Goal: Information Seeking & Learning: Learn about a topic

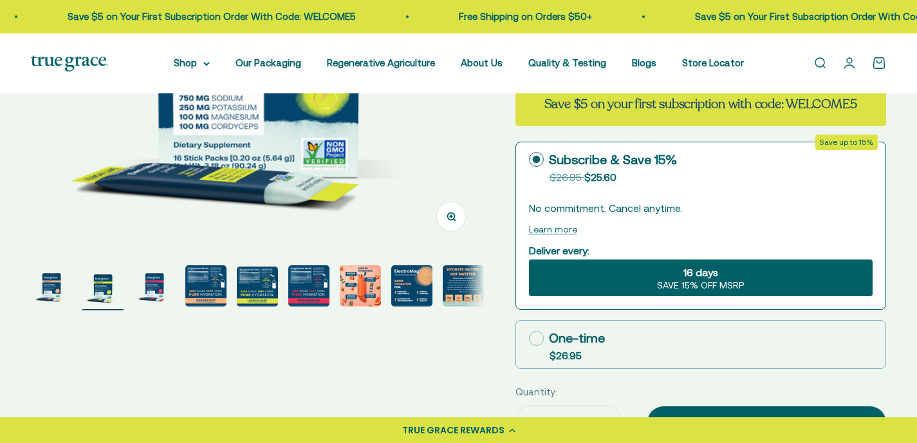
click at [51, 288] on img "Go to item 1" at bounding box center [51, 285] width 41 height 41
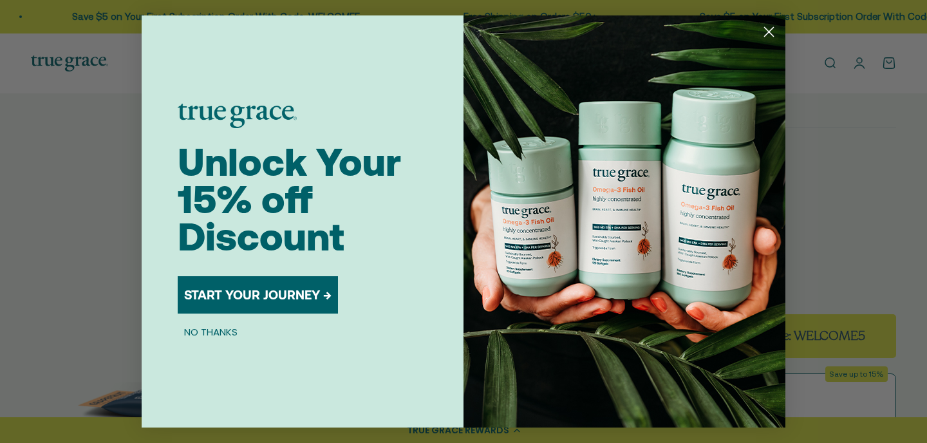
click at [770, 30] on icon "Close dialog" at bounding box center [768, 32] width 9 height 9
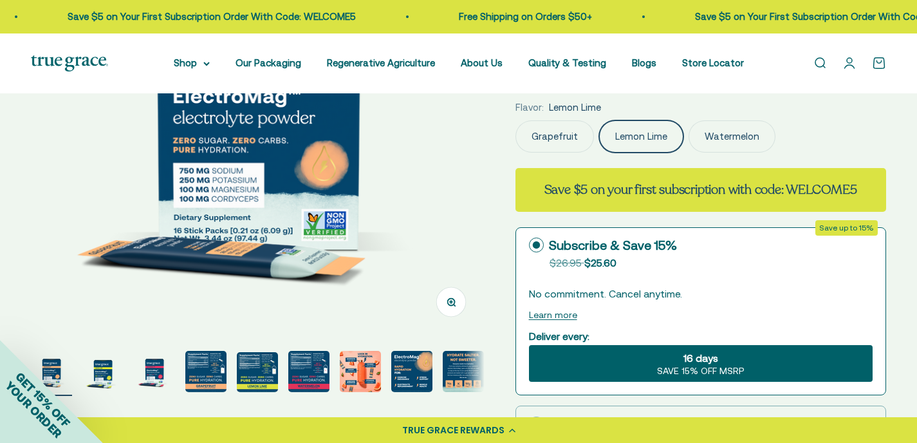
scroll to position [321, 0]
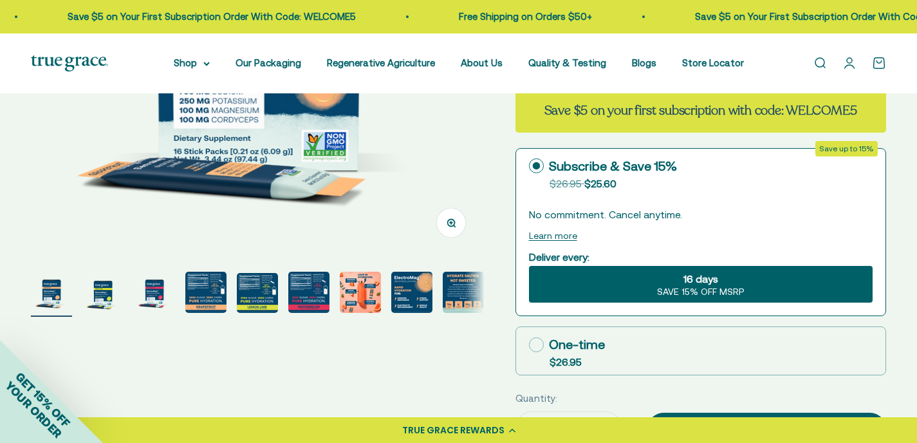
click at [102, 297] on img "Go to item 2" at bounding box center [102, 292] width 41 height 41
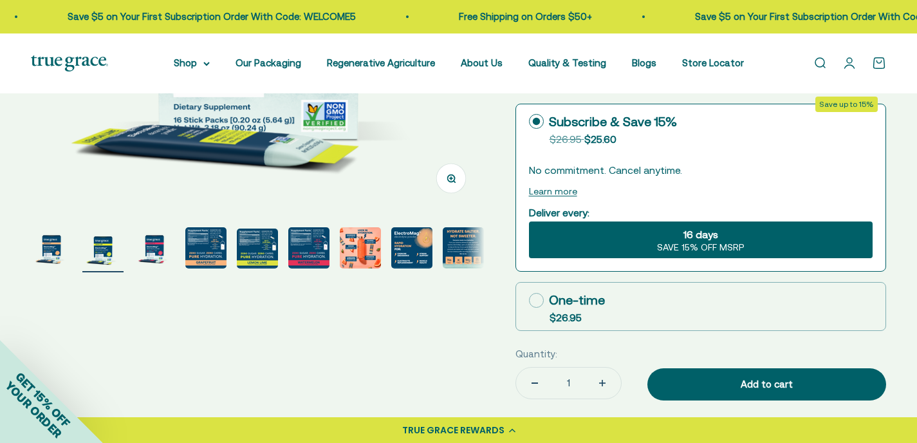
scroll to position [385, 0]
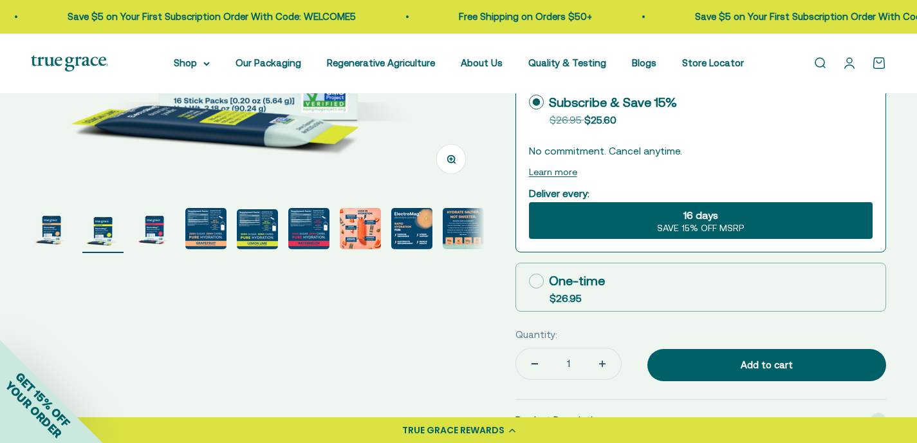
click at [156, 232] on img "Go to item 3" at bounding box center [154, 228] width 41 height 41
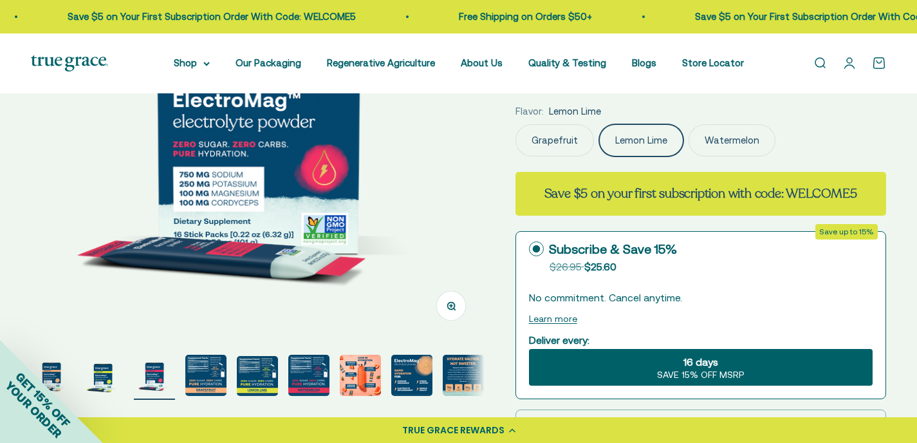
scroll to position [142, 0]
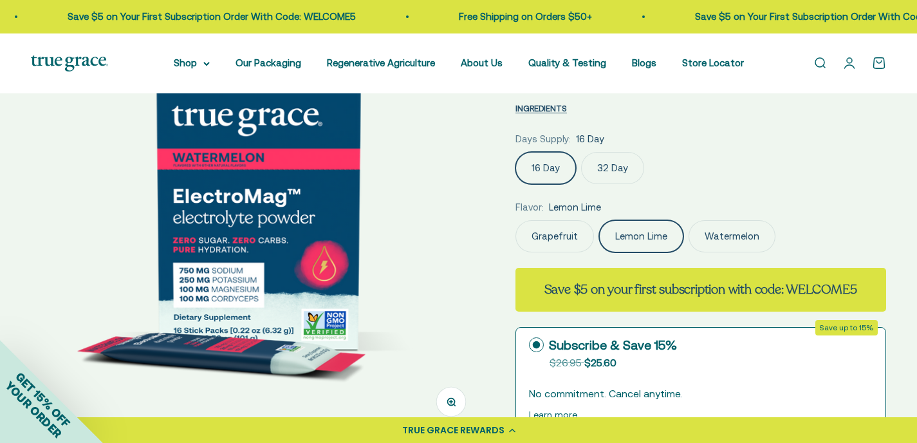
click at [735, 234] on label "Watermelon" at bounding box center [732, 236] width 87 height 32
click at [515, 220] on input "Watermelon" at bounding box center [515, 219] width 1 height 1
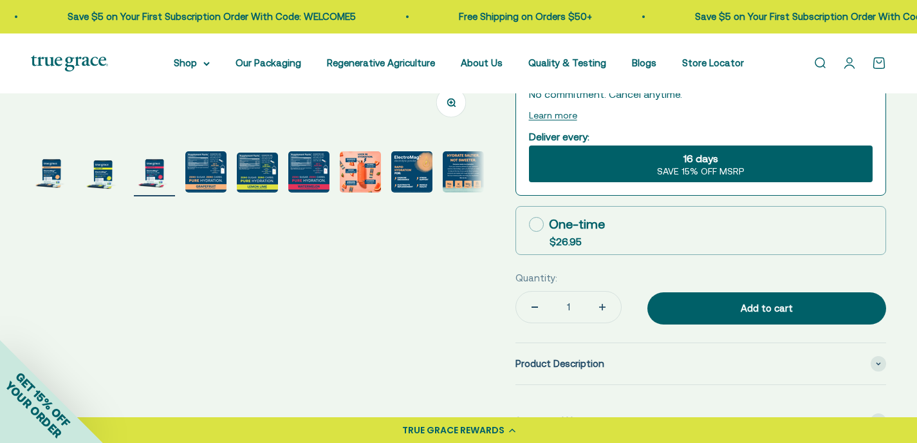
scroll to position [442, 0]
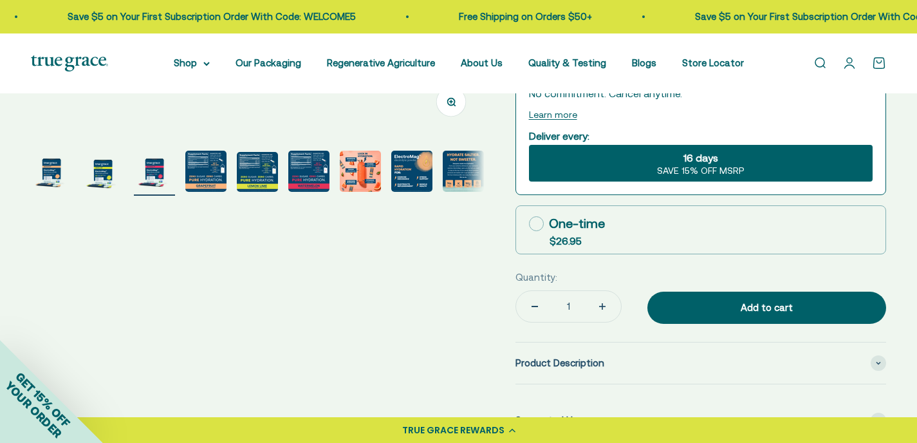
click at [362, 175] on img "Go to item 7" at bounding box center [360, 171] width 41 height 41
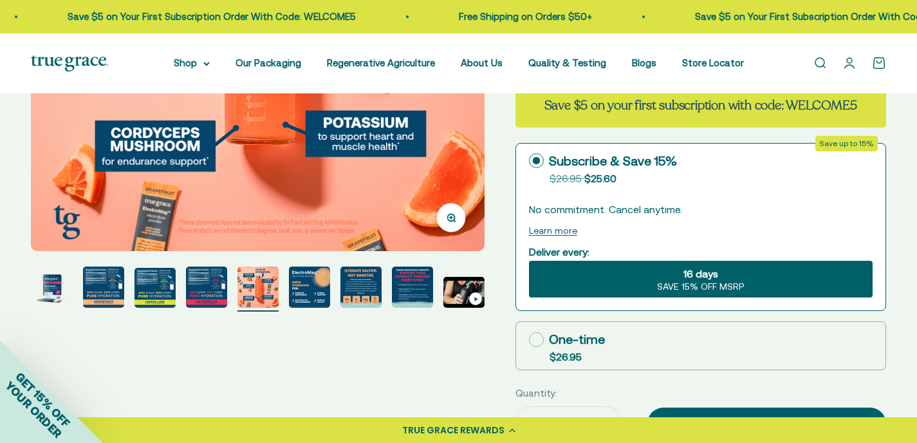
scroll to position [341, 0]
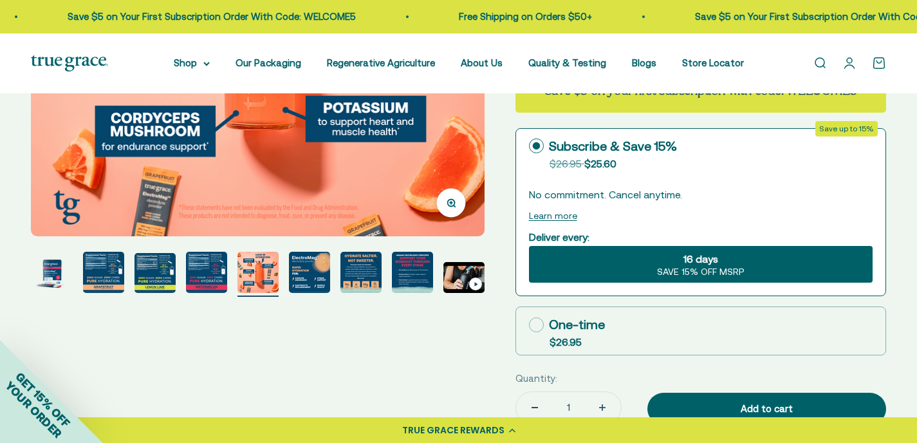
click at [356, 278] on img "Go to item 9" at bounding box center [360, 272] width 41 height 41
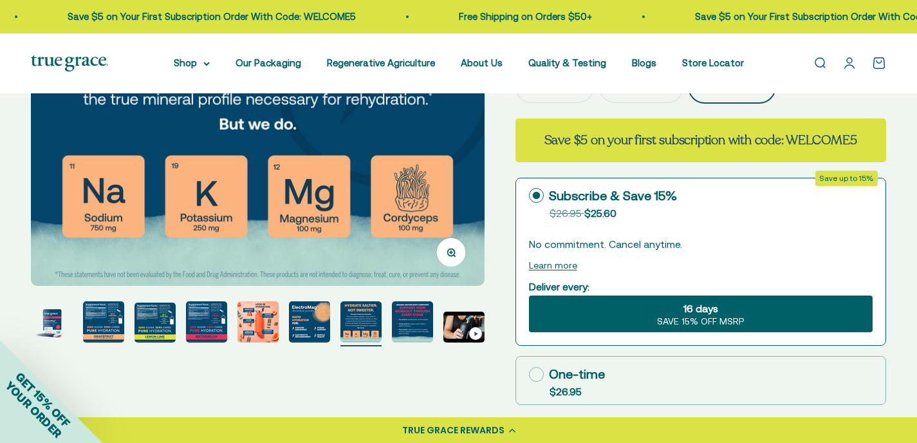
scroll to position [294, 0]
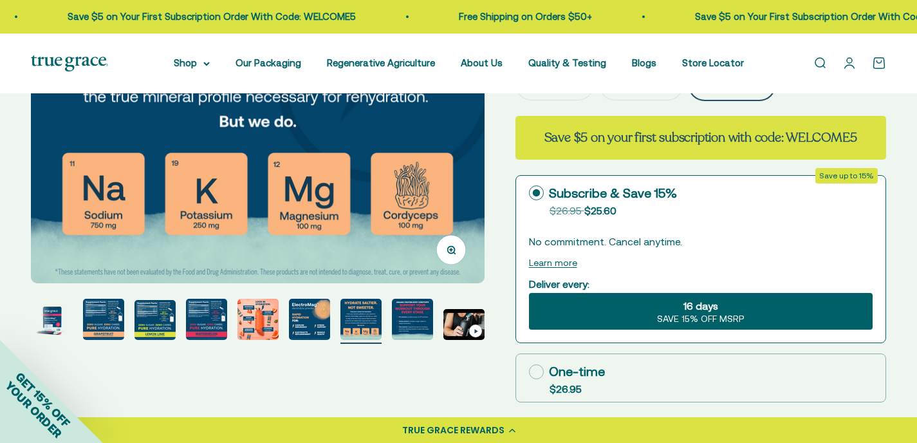
click at [419, 310] on img "Go to item 10" at bounding box center [412, 319] width 41 height 41
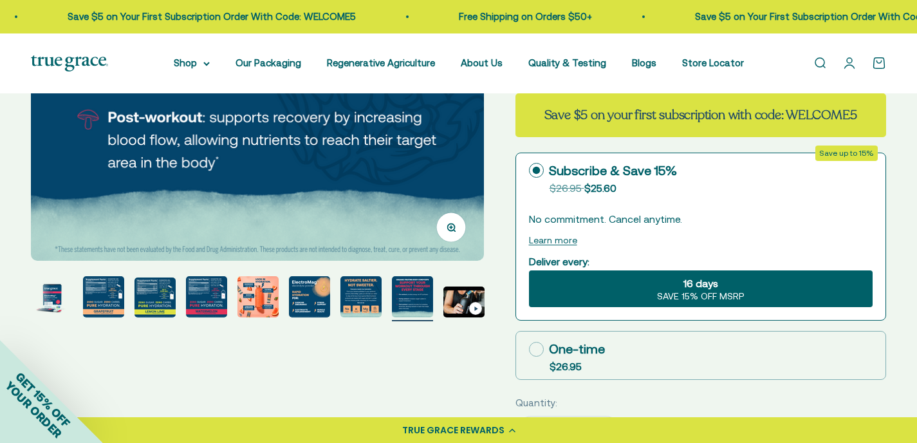
scroll to position [325, 0]
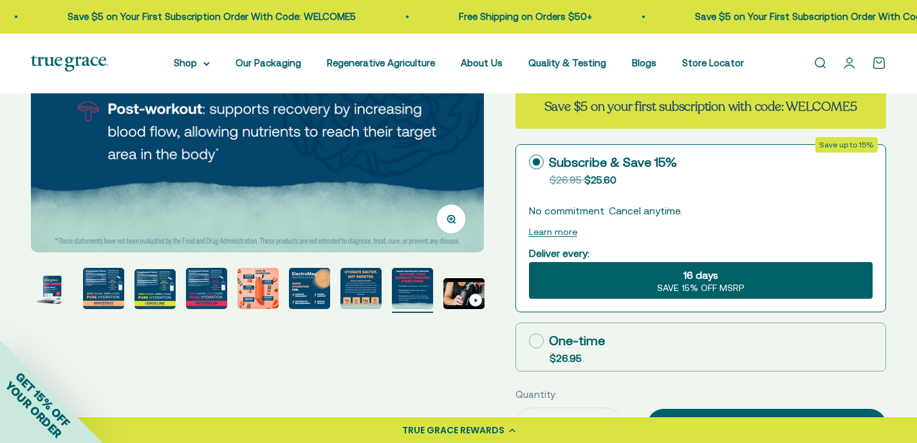
click at [458, 297] on img "Go to item 11" at bounding box center [463, 293] width 41 height 31
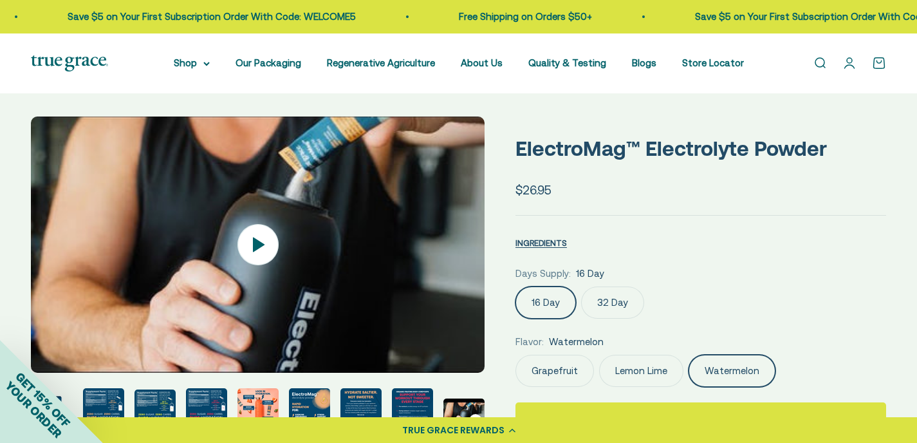
scroll to position [0, 0]
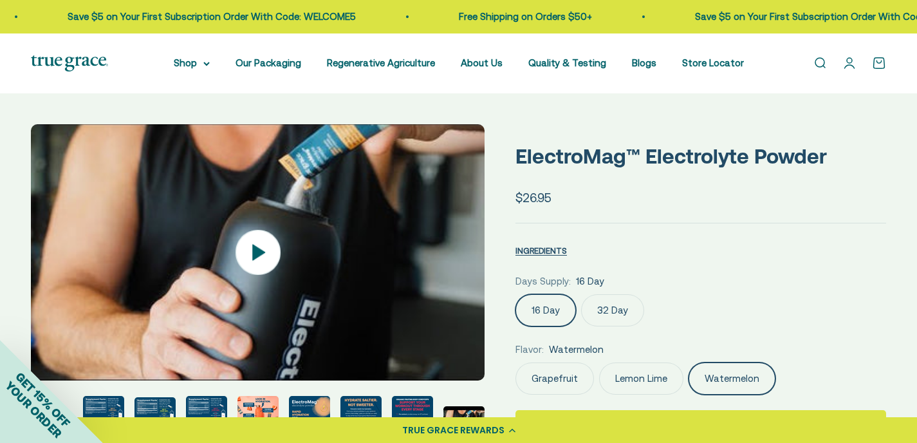
click at [257, 246] on icon at bounding box center [258, 252] width 13 height 16
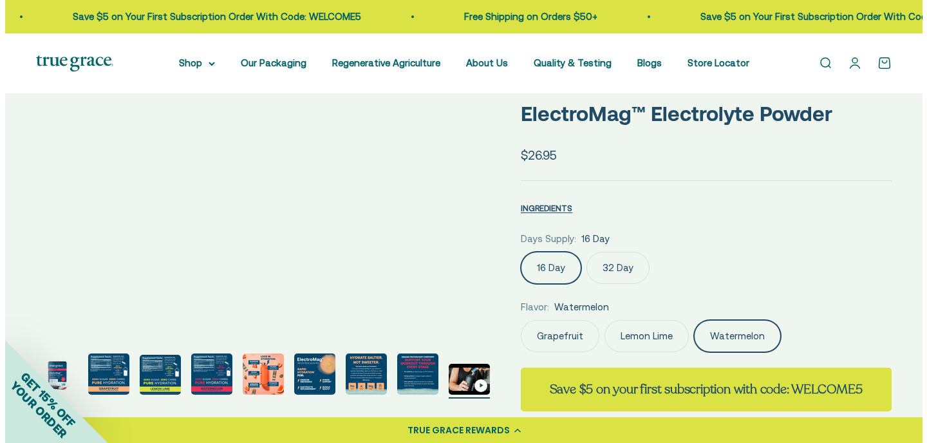
scroll to position [40, 0]
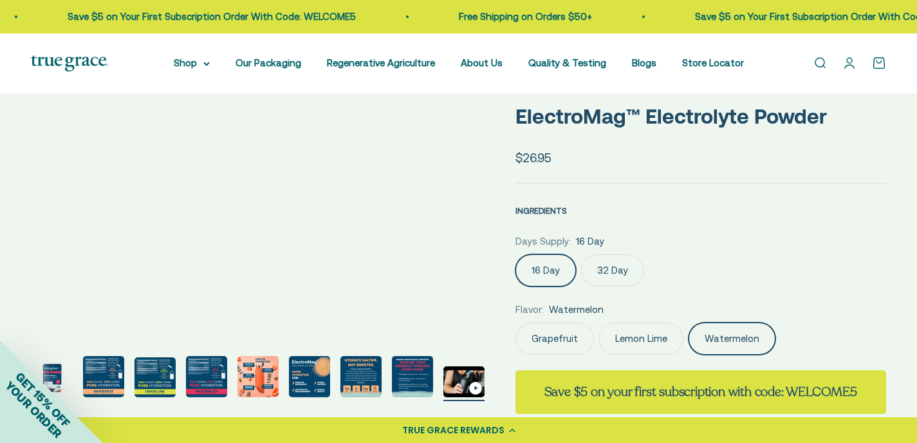
click at [537, 206] on span "INGREDIENTS" at bounding box center [540, 211] width 51 height 10
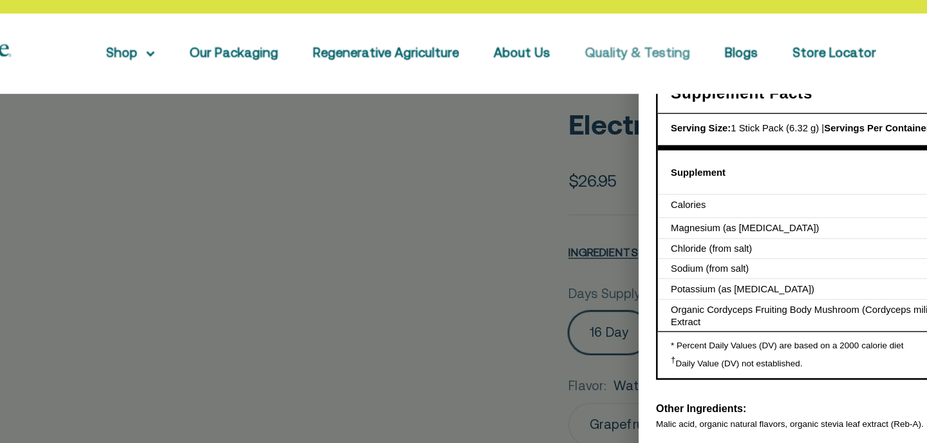
click at [560, 62] on link "Quality & Testing" at bounding box center [572, 62] width 78 height 11
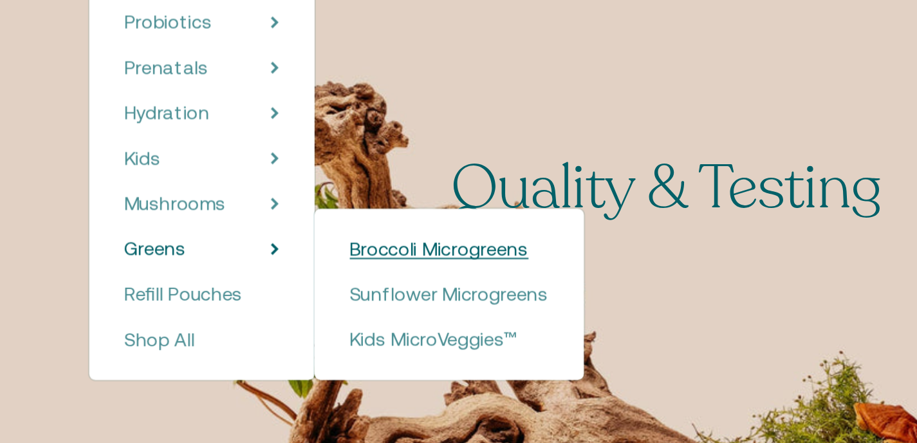
click at [311, 265] on span "Broccoli Microgreens" at bounding box center [342, 264] width 91 height 11
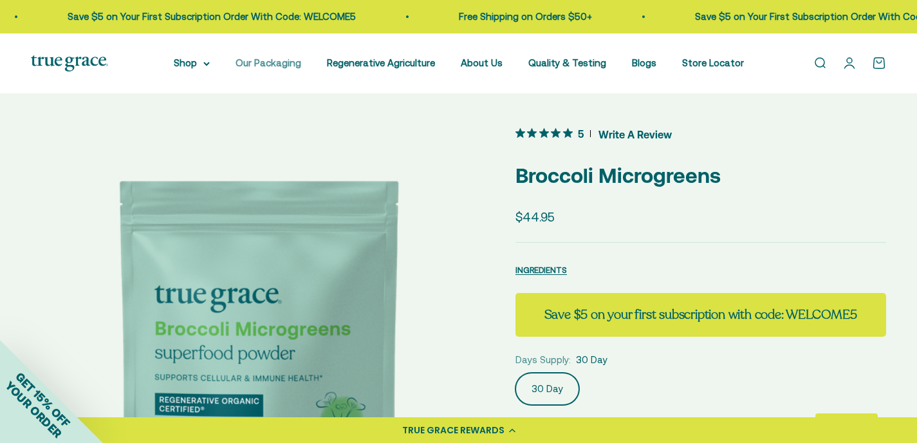
click at [264, 64] on link "Our Packaging" at bounding box center [269, 62] width 66 height 11
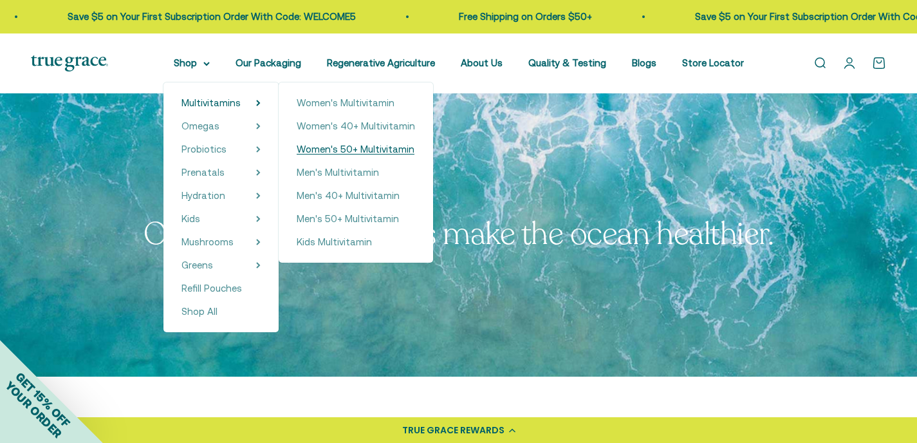
click at [334, 149] on span "Women's 50+ Multivitamin" at bounding box center [356, 148] width 118 height 11
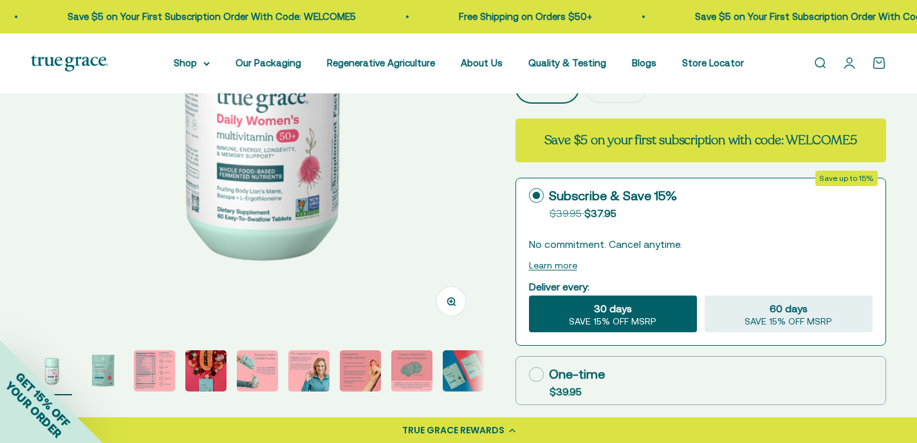
scroll to position [285, 0]
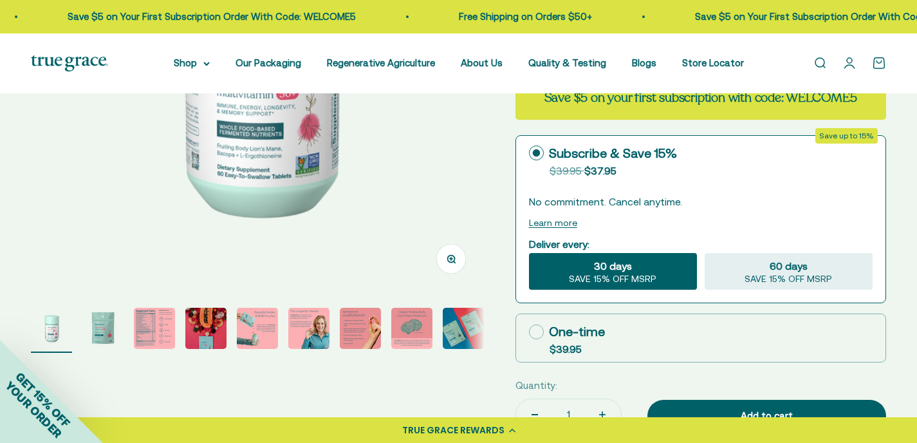
click at [50, 328] on img "Go to item 1" at bounding box center [51, 328] width 41 height 41
click at [104, 334] on img "Go to item 2" at bounding box center [102, 328] width 41 height 41
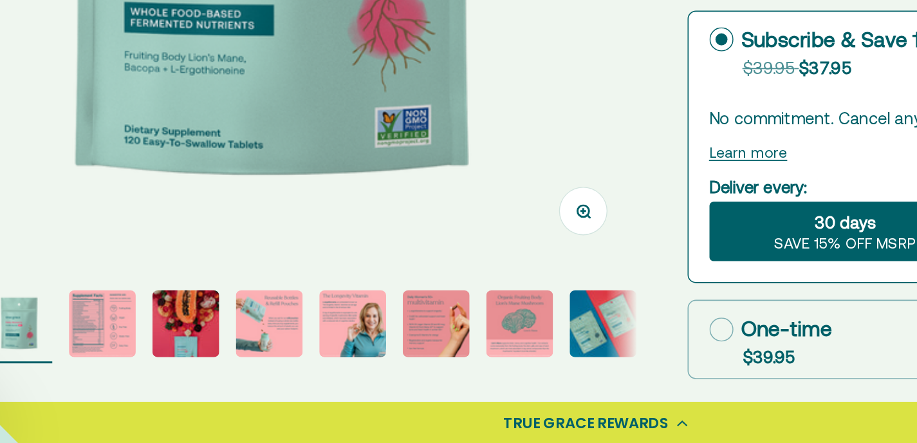
scroll to position [248, 0]
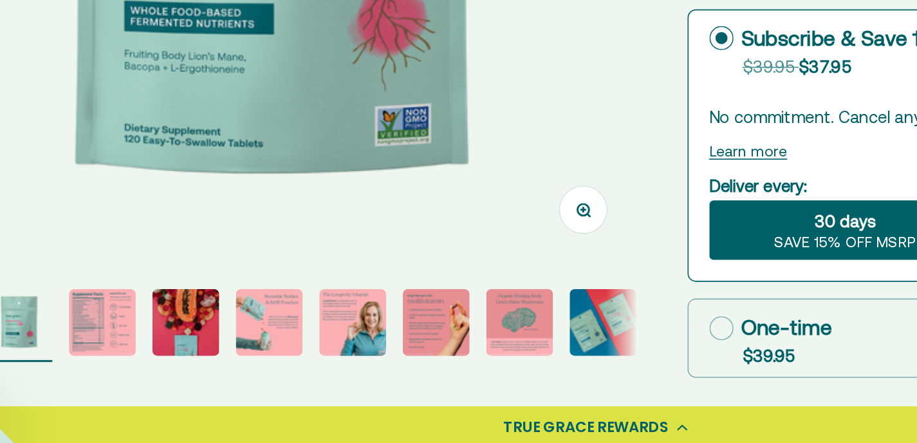
click at [147, 362] on img "Go to item 3" at bounding box center [154, 365] width 41 height 41
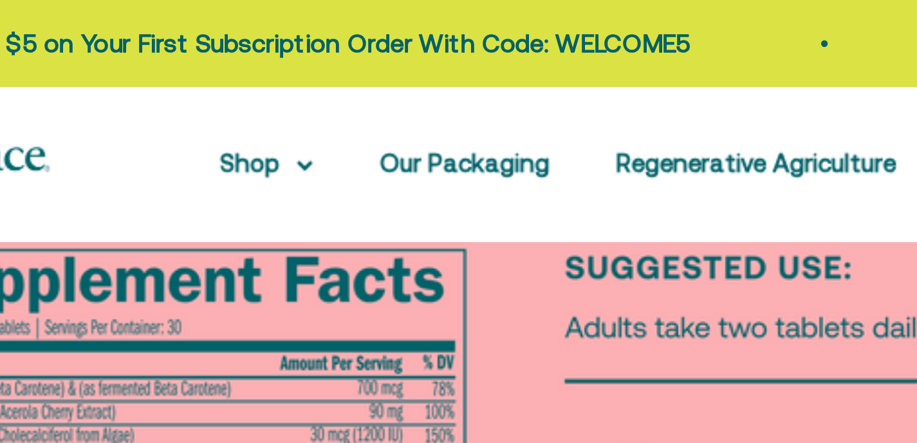
scroll to position [0, 938]
